Goal: Information Seeking & Learning: Learn about a topic

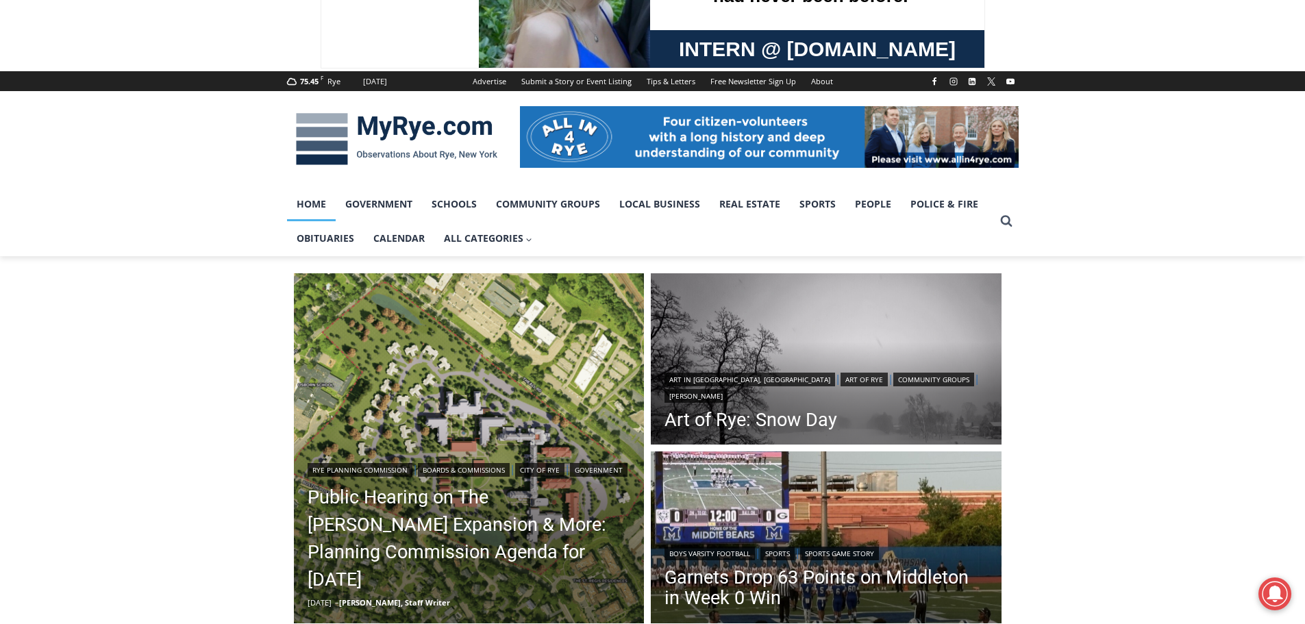
scroll to position [137, 0]
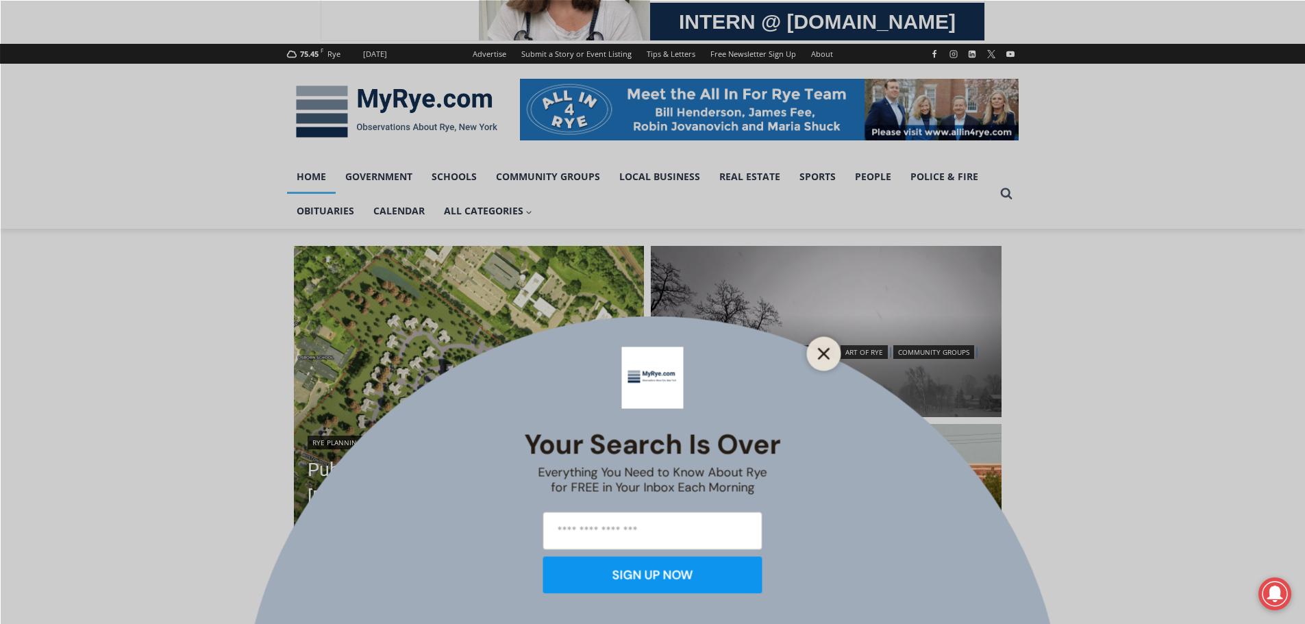
click at [818, 350] on icon "Close" at bounding box center [824, 353] width 12 height 12
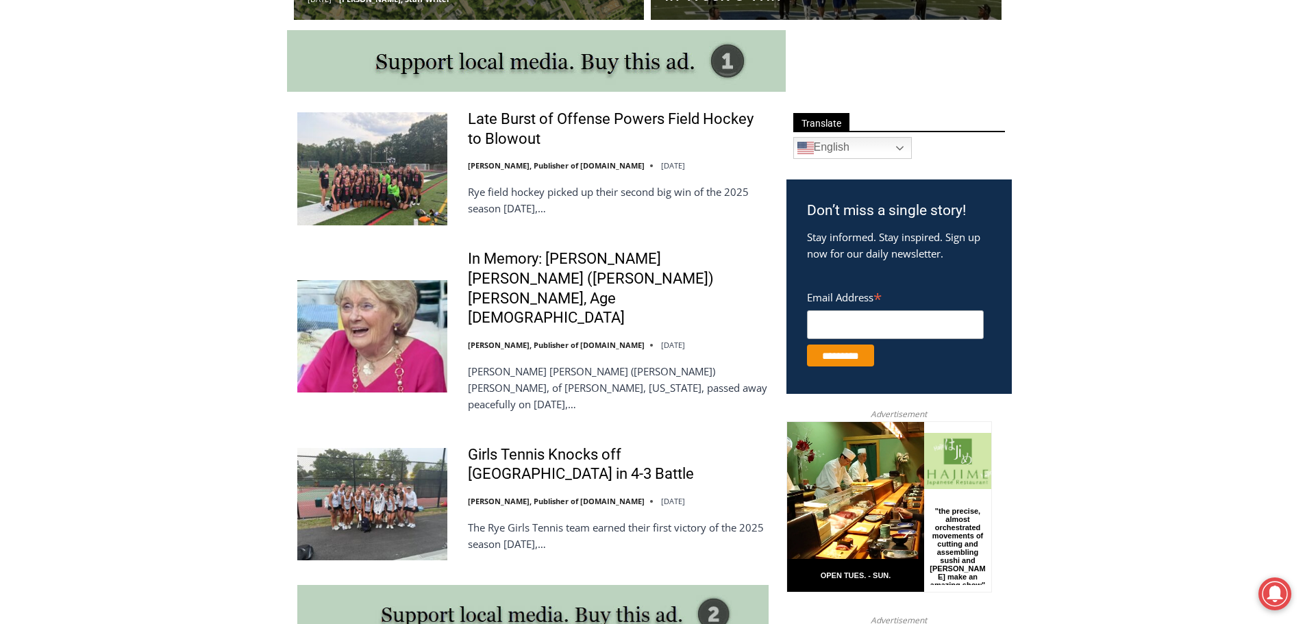
scroll to position [754, 0]
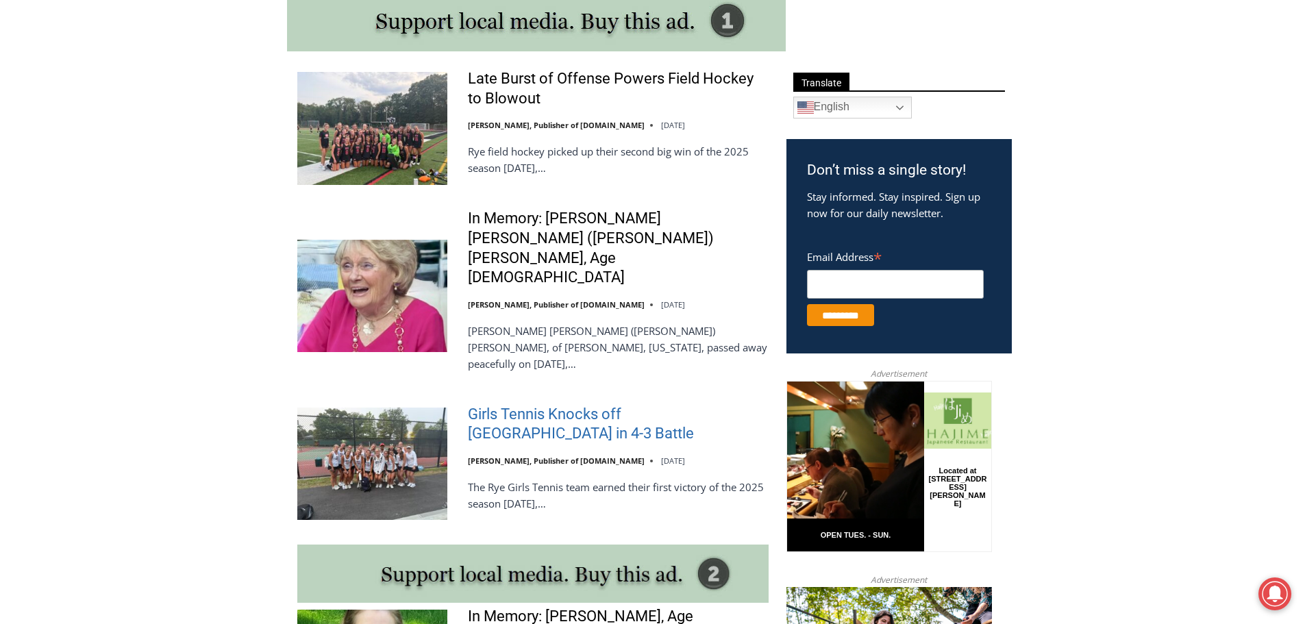
click at [654, 405] on link "Girls Tennis Knocks off [GEOGRAPHIC_DATA] in 4-3 Battle" at bounding box center [618, 424] width 301 height 39
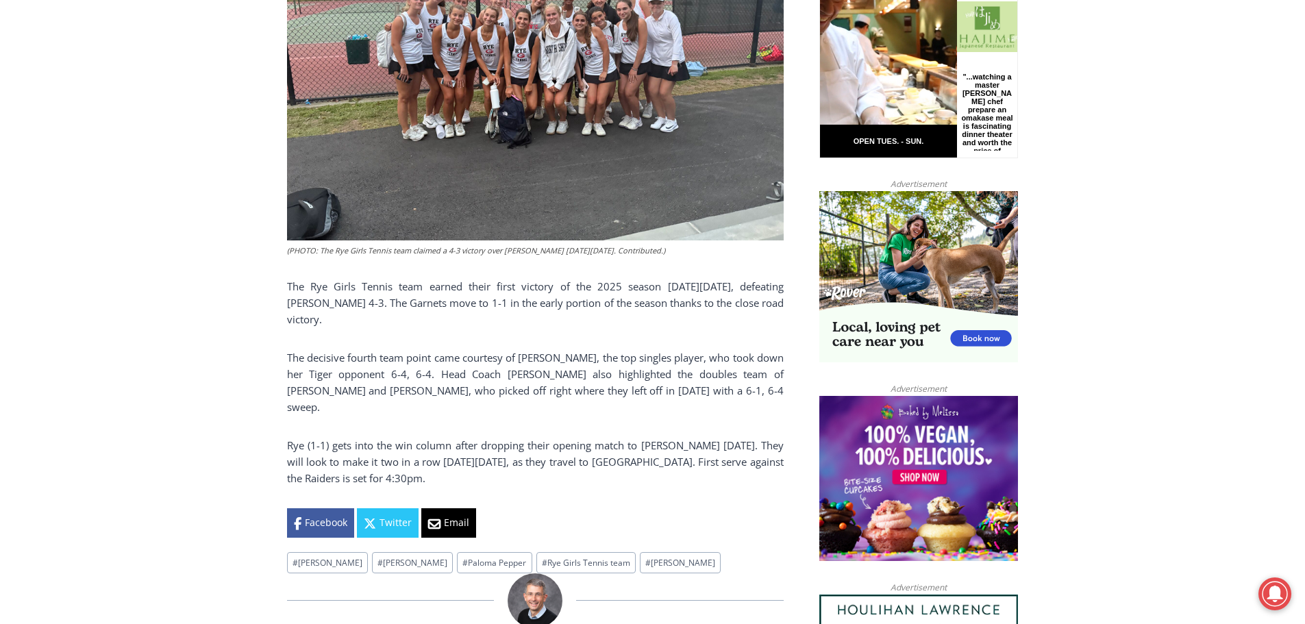
scroll to position [822, 0]
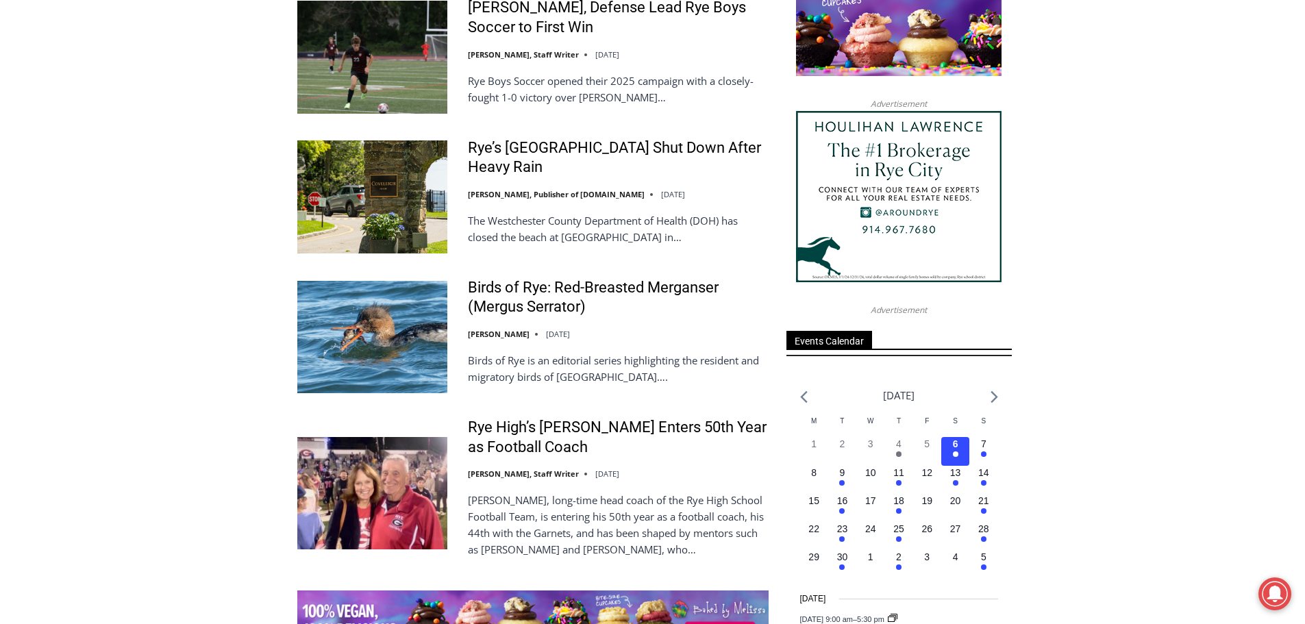
scroll to position [1644, 0]
